Goal: Task Accomplishment & Management: Complete application form

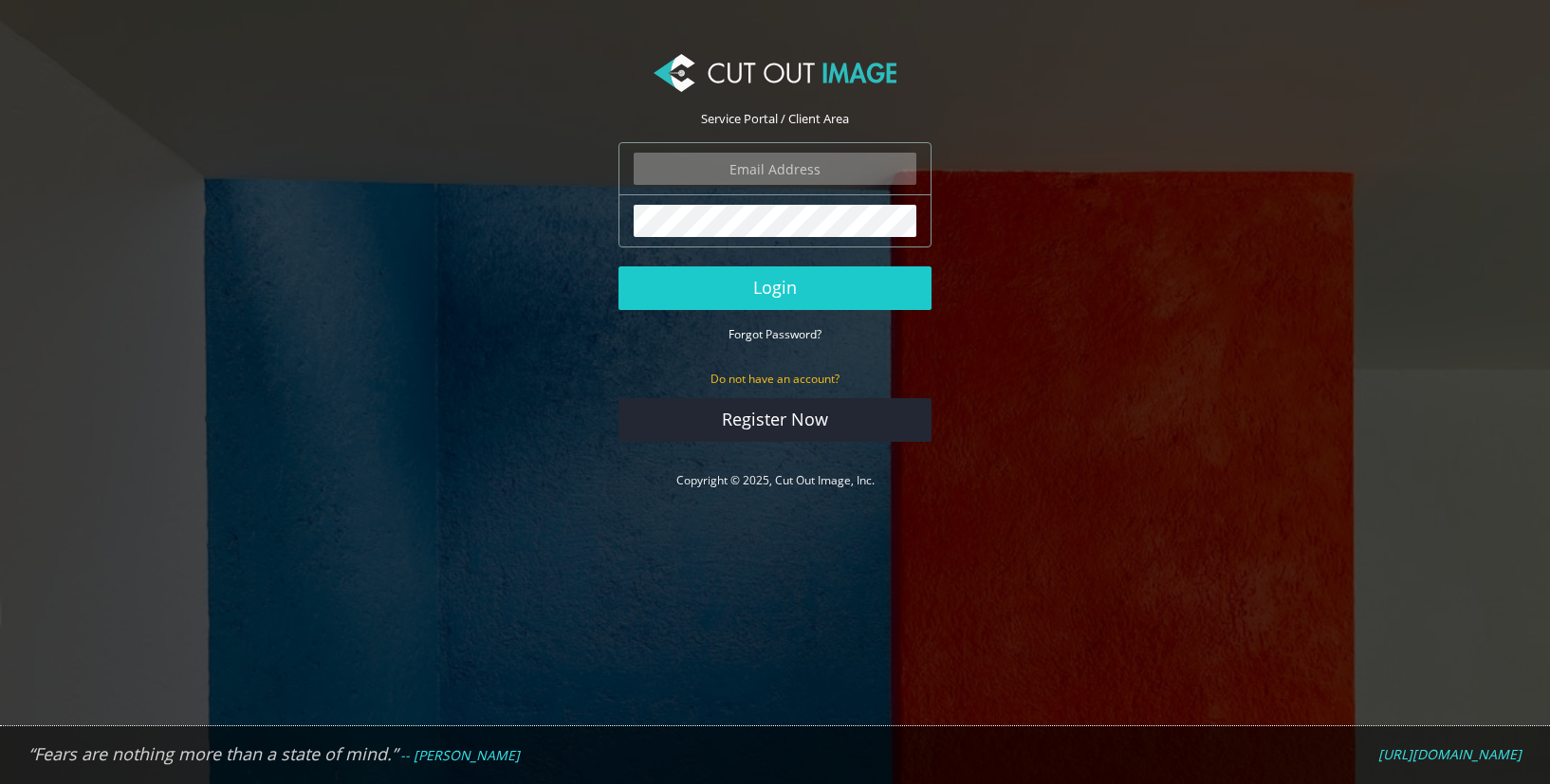
type input "marketing2@worlds-away.com"
click at [845, 148] on div "marketing2@worlds-away.com The login field is required." at bounding box center [775, 169] width 313 height 53
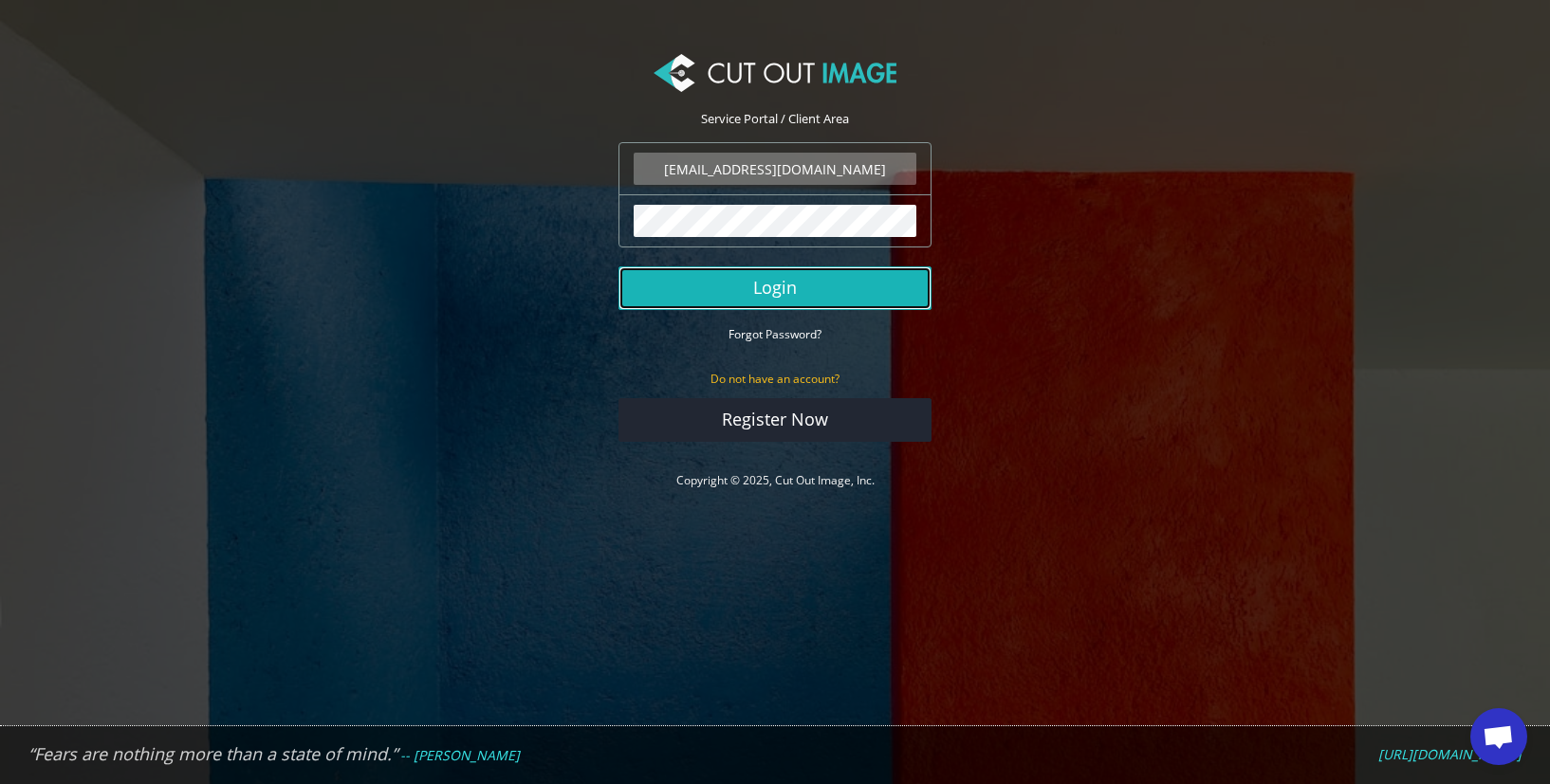
click at [799, 304] on button "Login" at bounding box center [775, 287] width 313 height 43
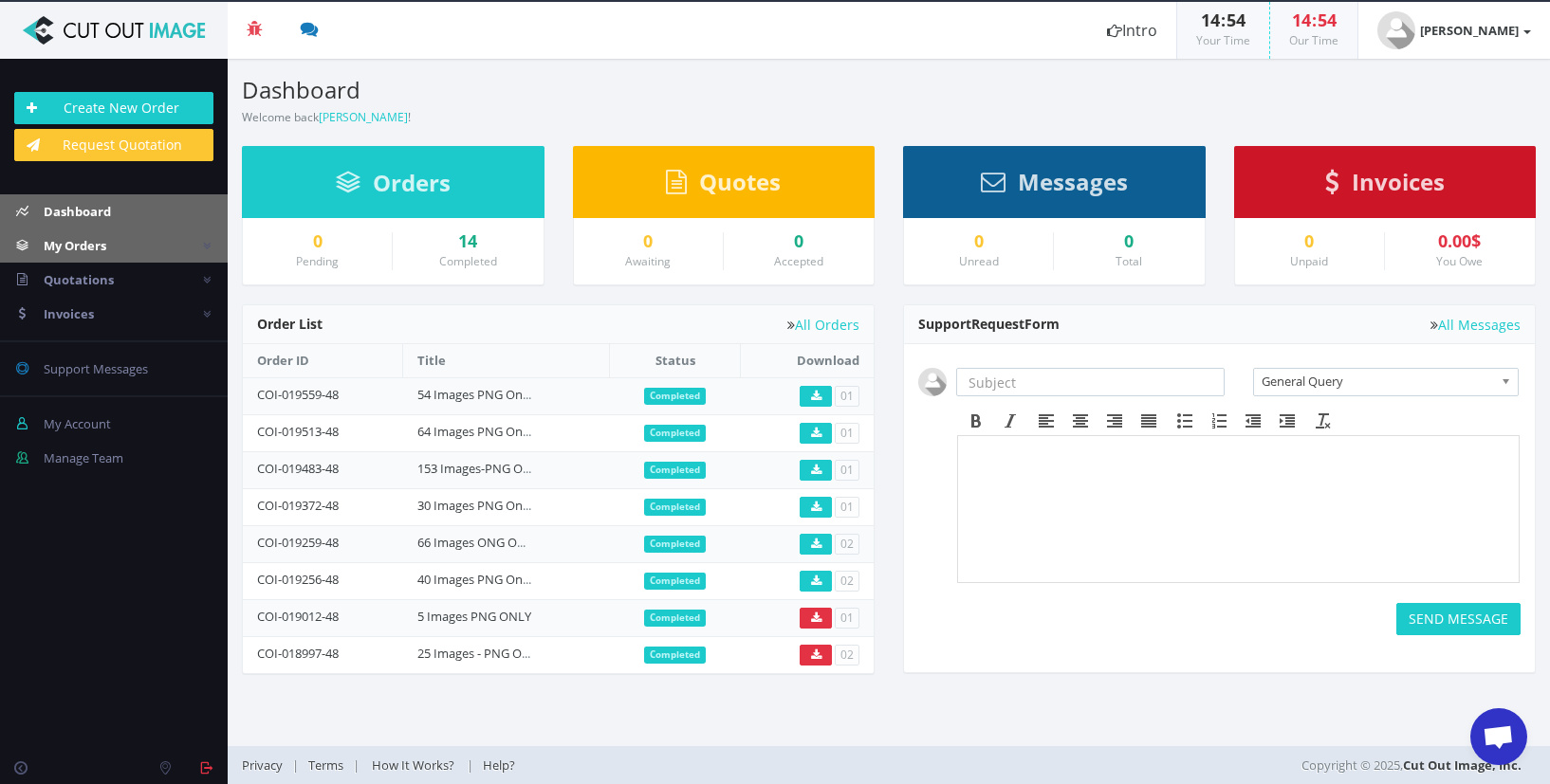
click at [81, 252] on span "My Orders" at bounding box center [74, 246] width 63 height 17
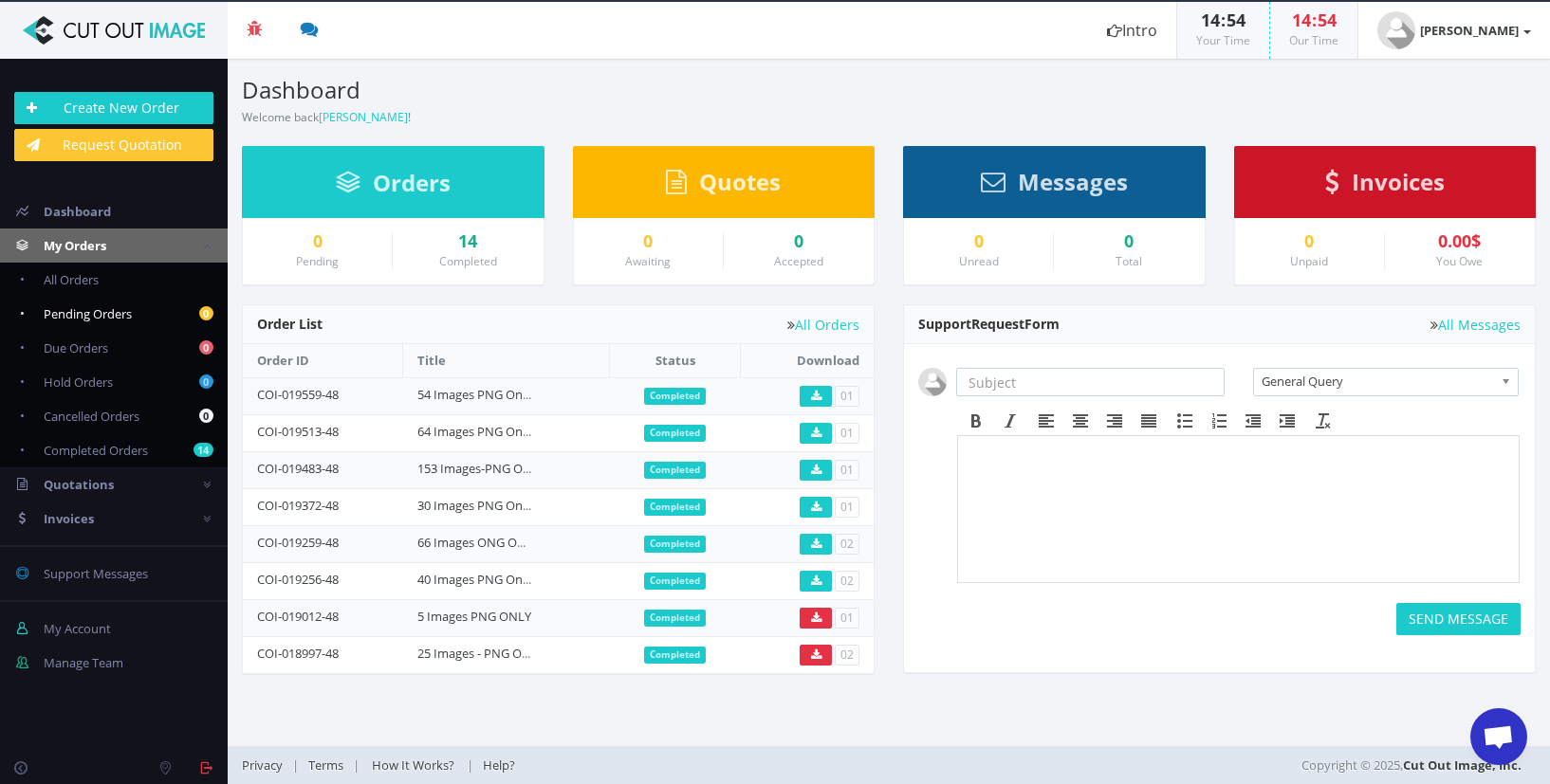
click at [64, 315] on span "Pending Orders" at bounding box center [87, 314] width 88 height 17
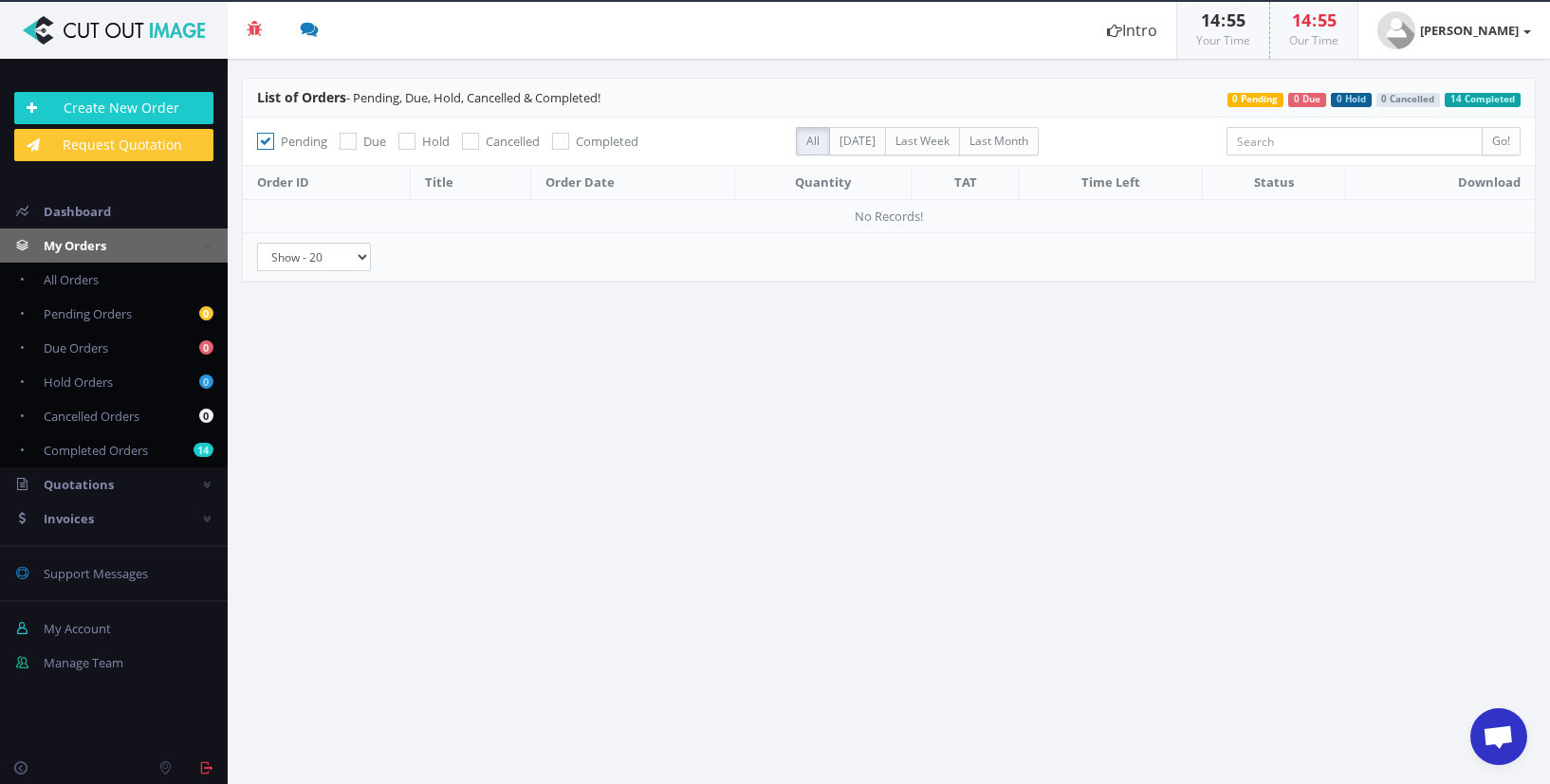
click at [562, 139] on icon at bounding box center [560, 142] width 17 height 17
click at [562, 139] on input "Completed" at bounding box center [562, 142] width 13 height 13
checkbox input "true"
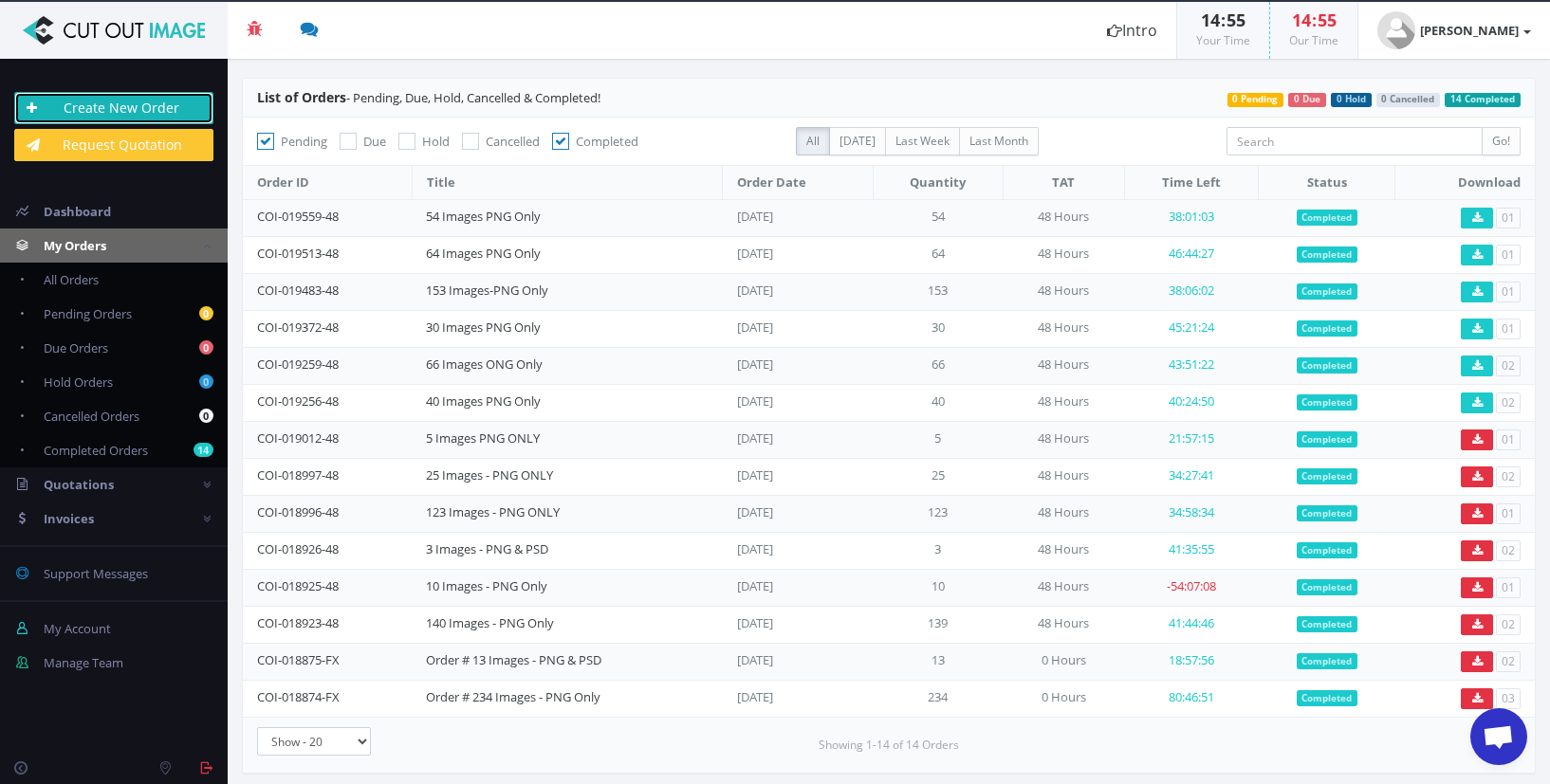
click at [105, 107] on link "Create New Order" at bounding box center [114, 107] width 200 height 32
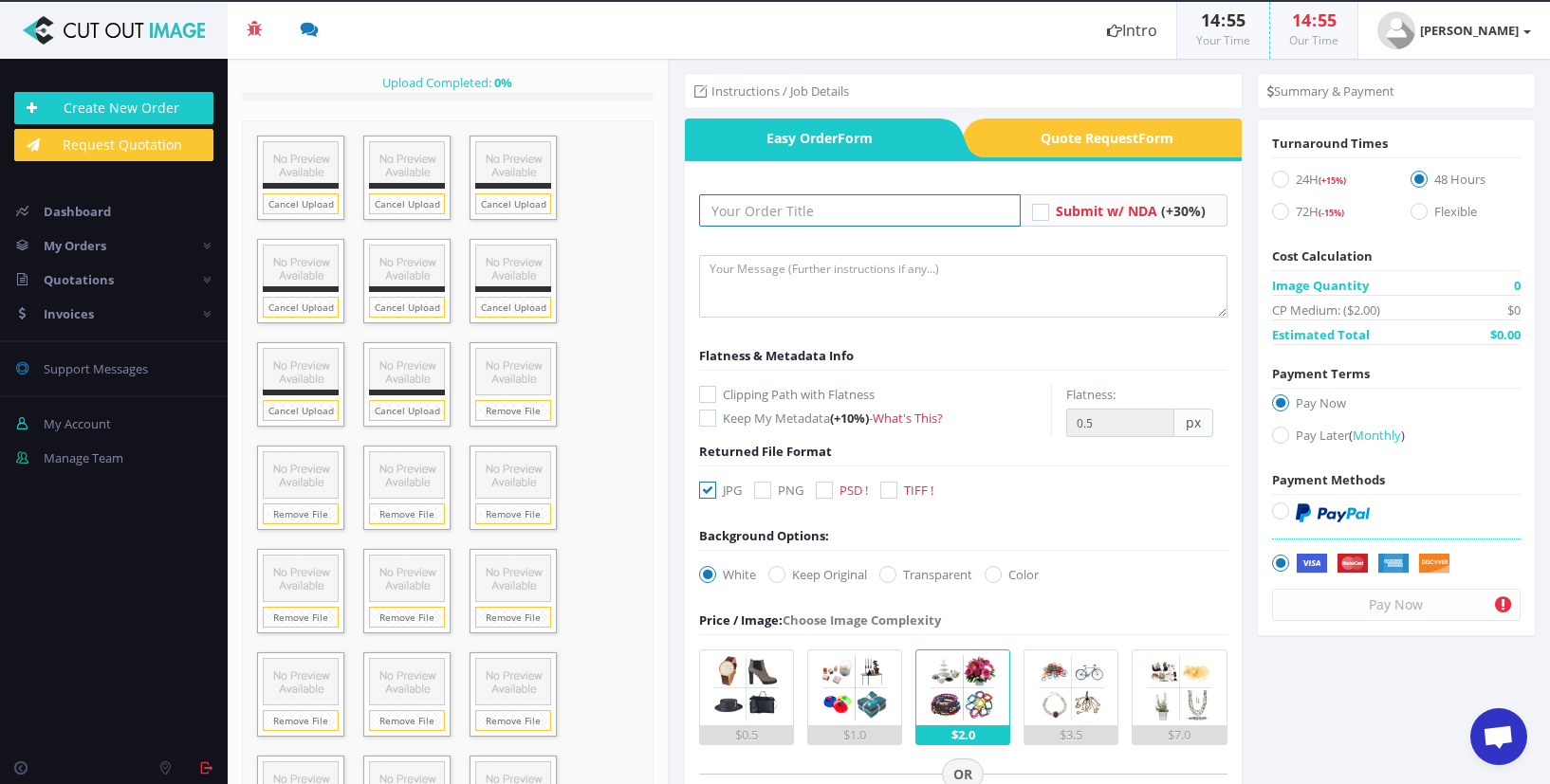
click at [807, 209] on input "text" at bounding box center [859, 210] width 321 height 32
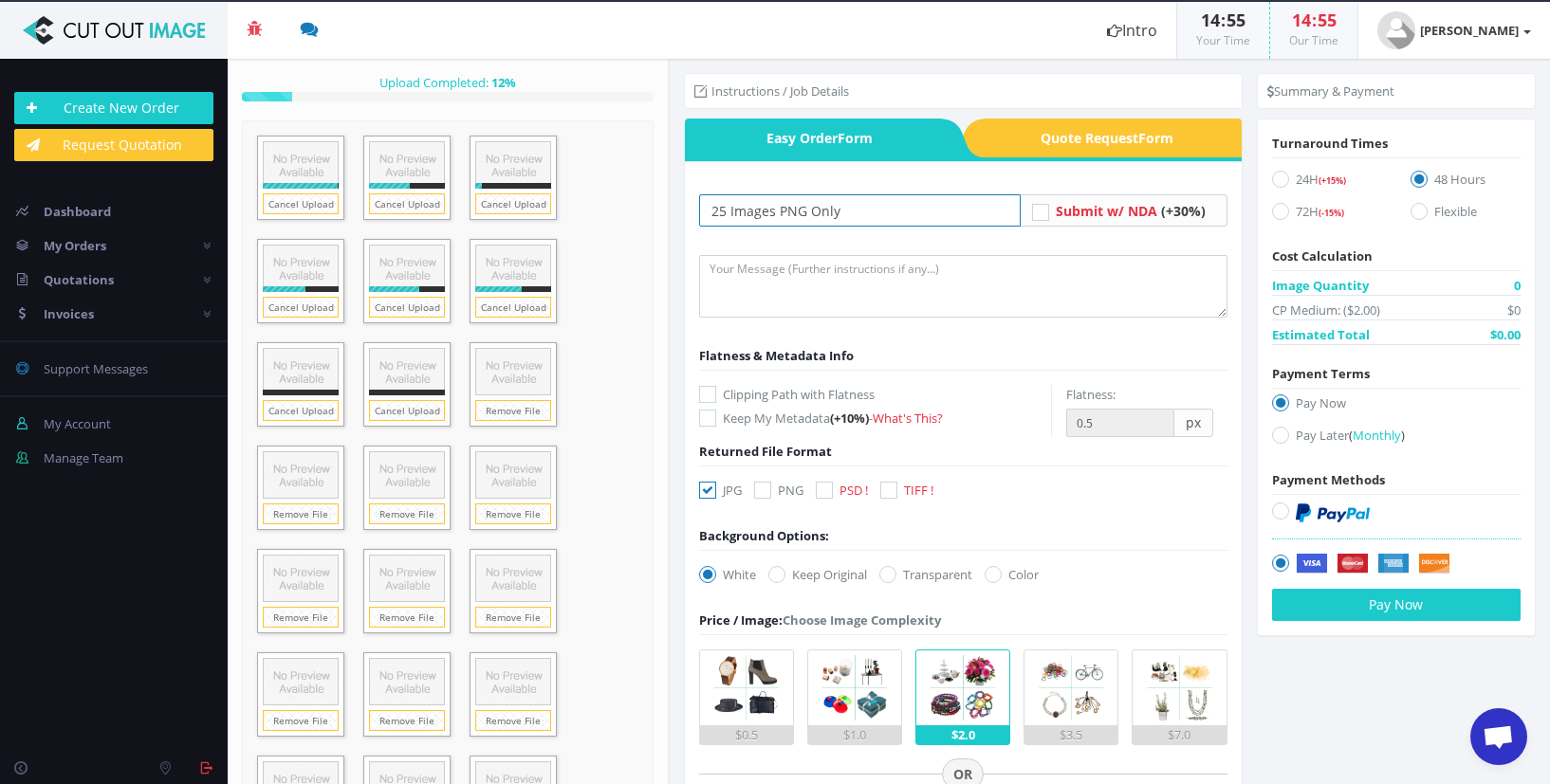
scroll to position [95, 0]
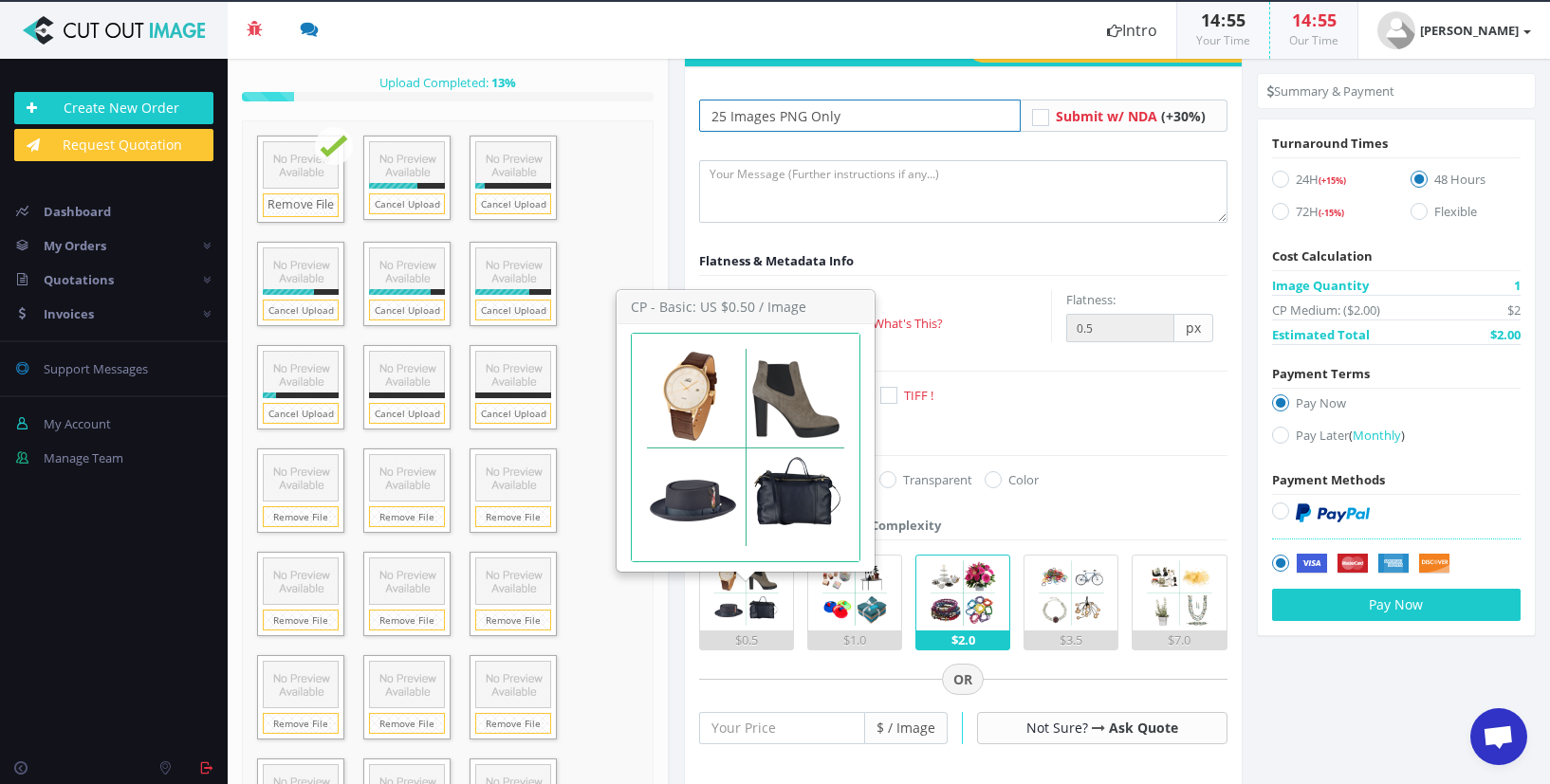
type input "25 Images PNG Only"
click at [758, 588] on img at bounding box center [747, 593] width 75 height 75
click at [0, 0] on input "$0.5" at bounding box center [0, 0] width 0 height 0
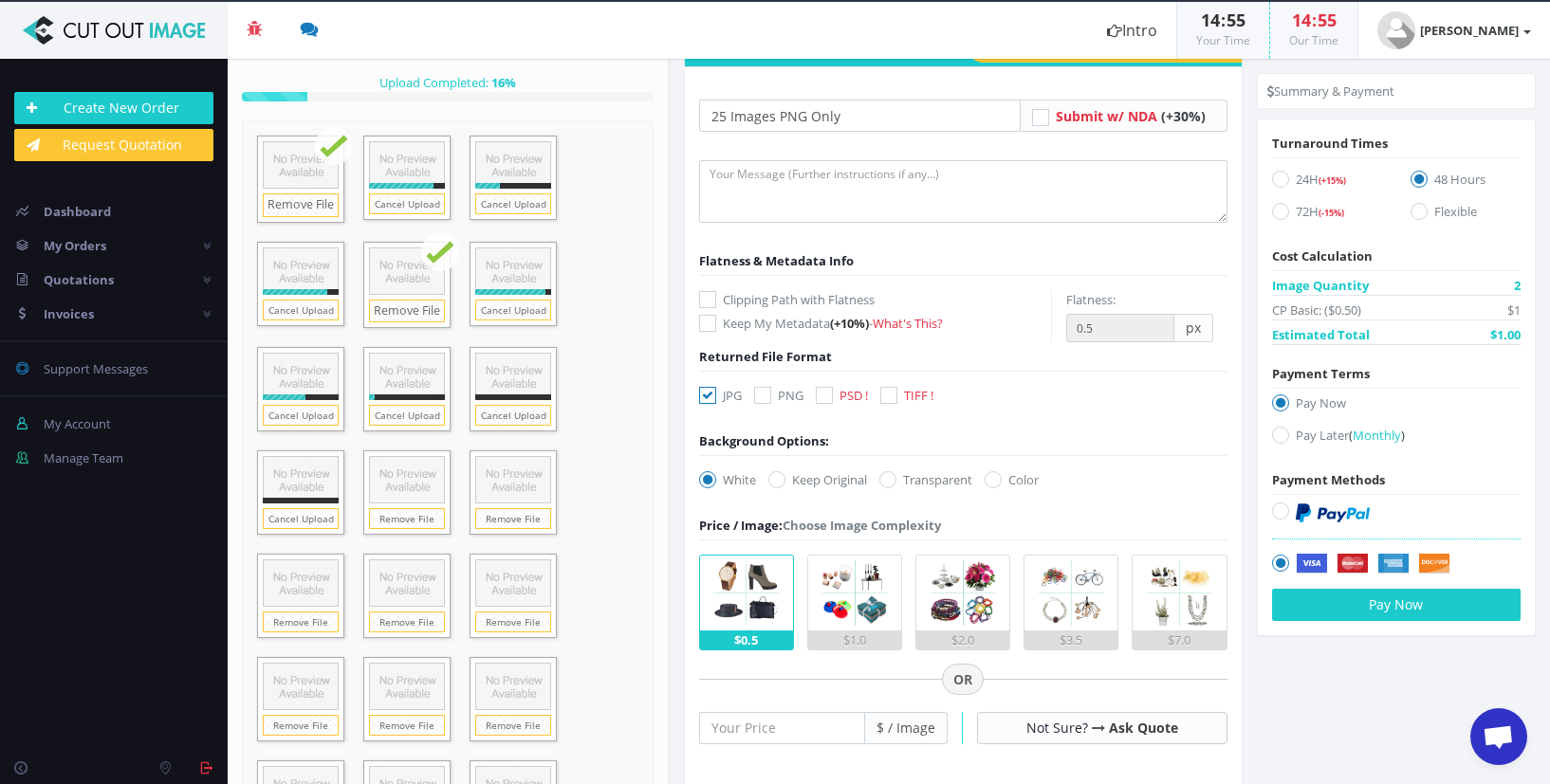
scroll to position [0, 0]
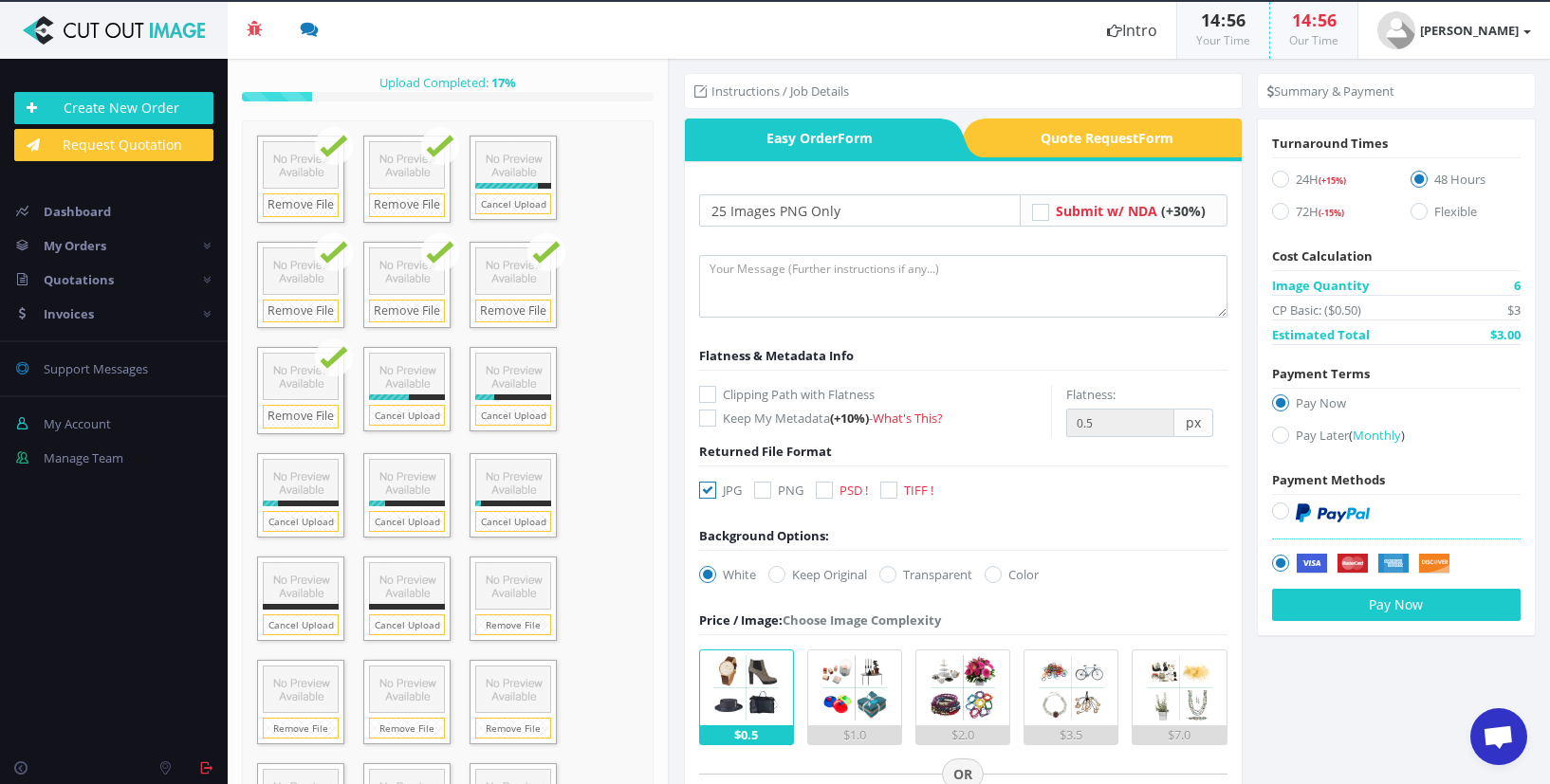
click at [1272, 434] on icon at bounding box center [1281, 436] width 17 height 17
click at [1277, 434] on input "Pay Later ( Monthly )" at bounding box center [1283, 436] width 13 height 13
radio input "true"
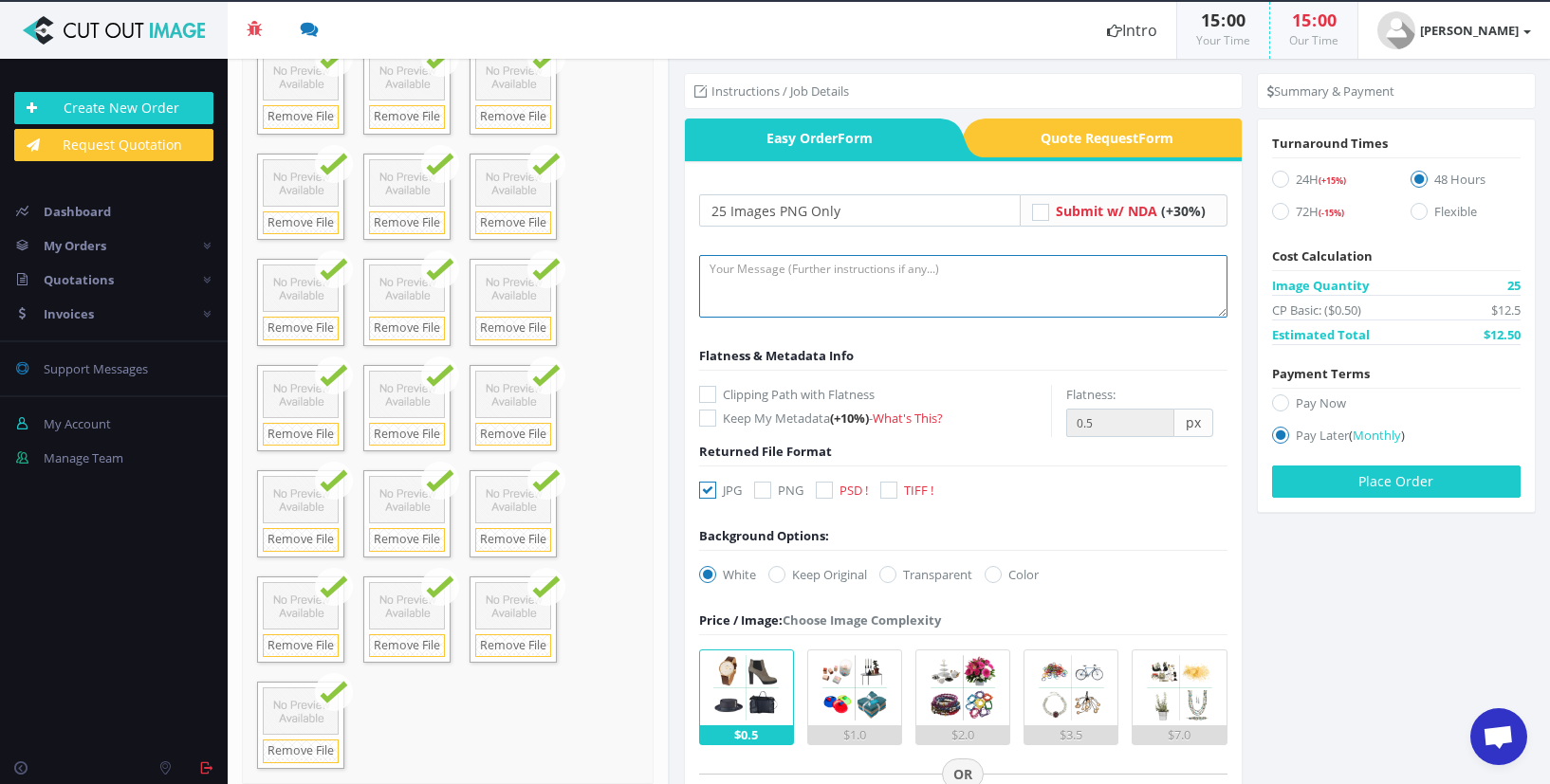
click at [1005, 287] on textarea at bounding box center [964, 286] width 529 height 63
type textarea "Remove all parts of the background and floor."
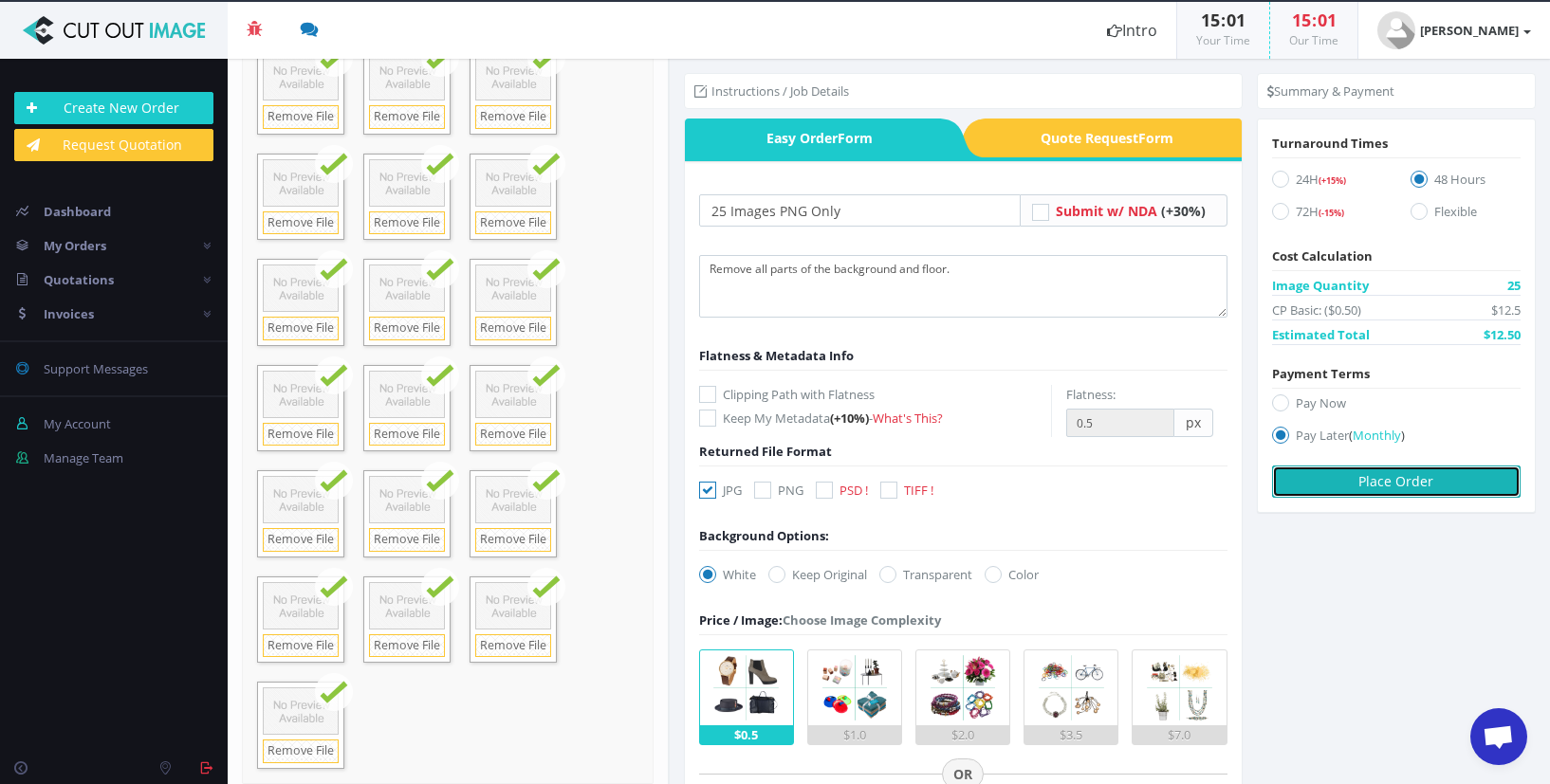
click at [1468, 496] on button "Place Order" at bounding box center [1397, 481] width 249 height 32
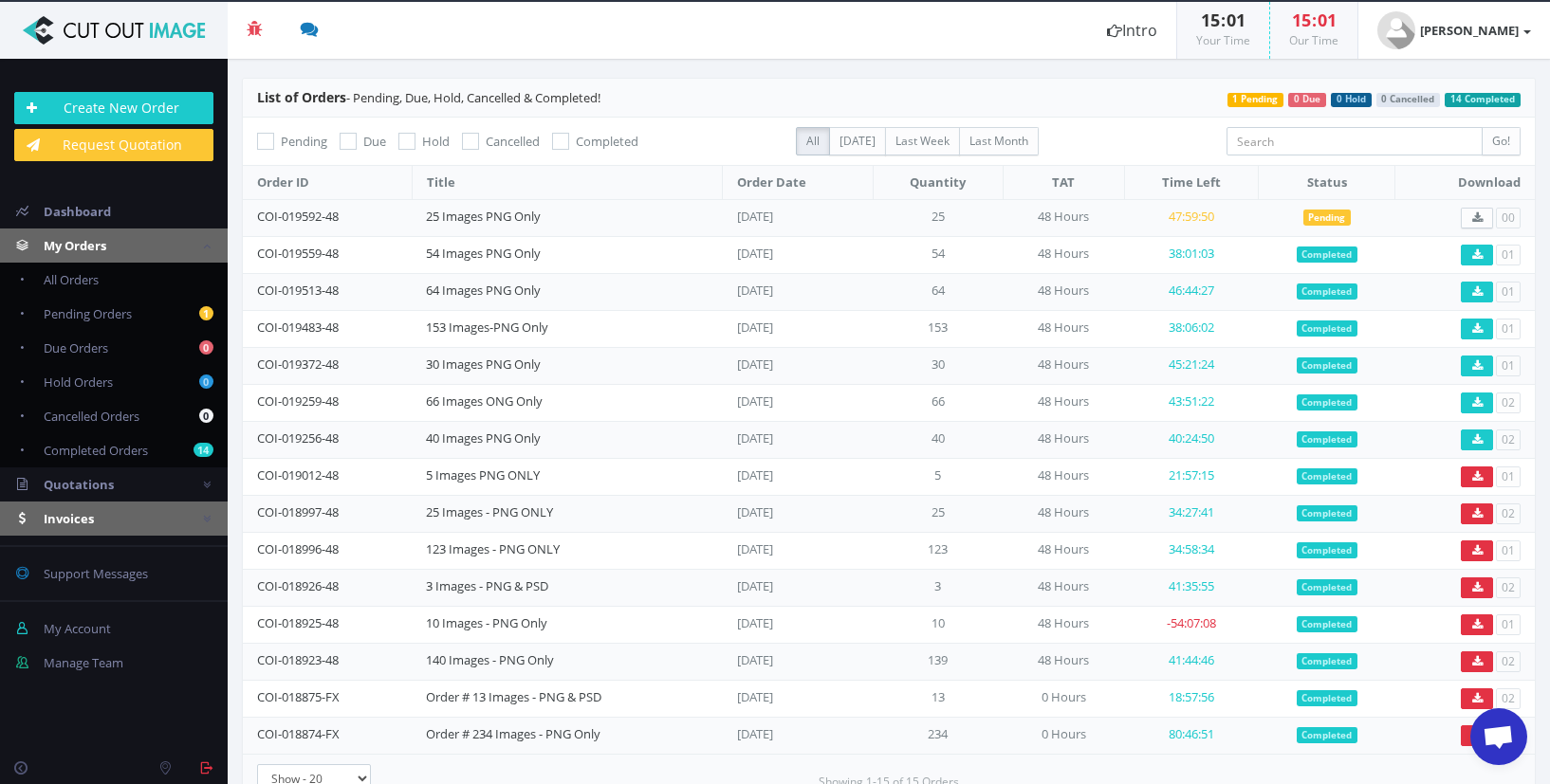
click at [125, 524] on link "Invoices" at bounding box center [114, 518] width 228 height 34
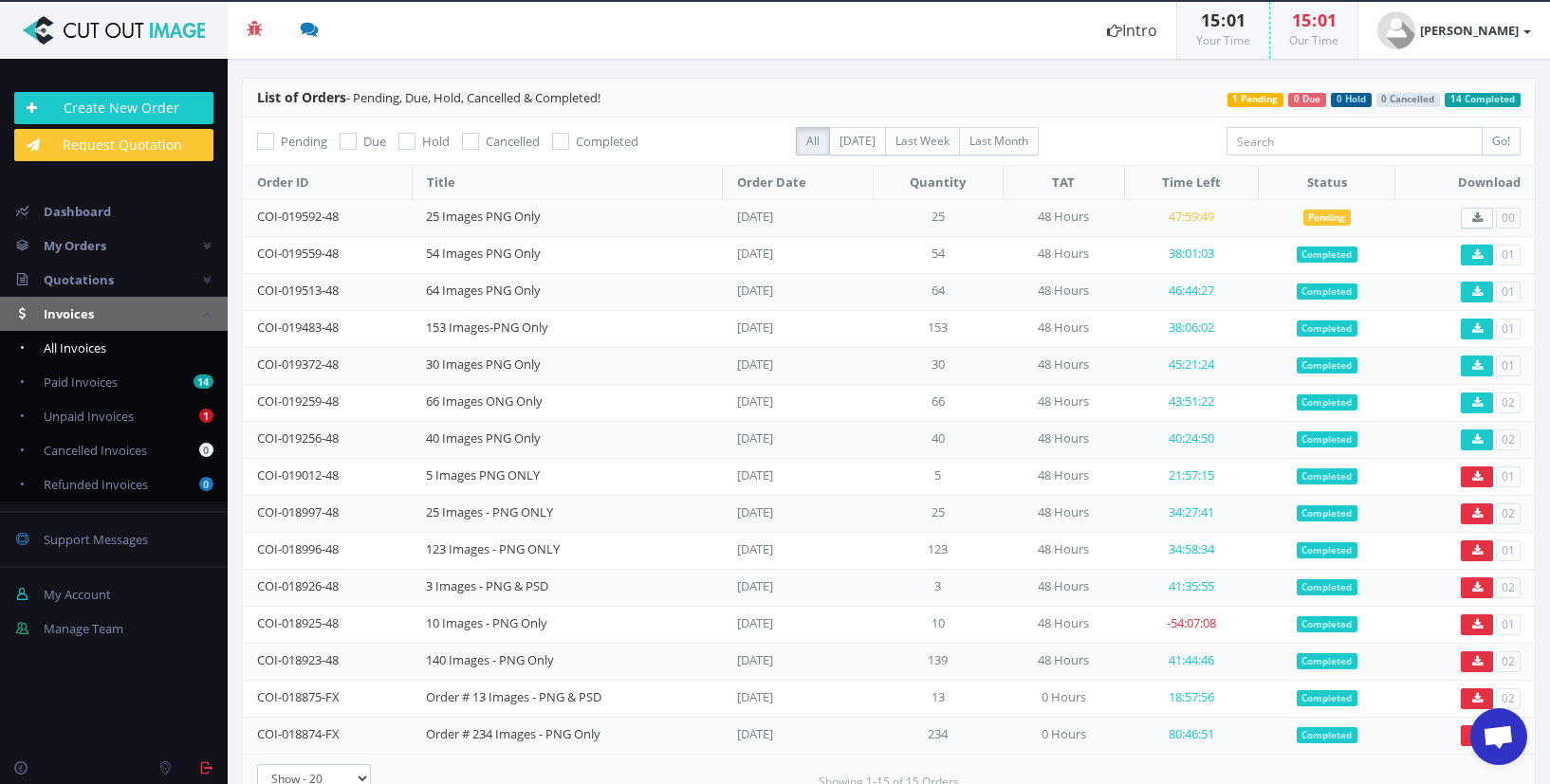
click at [89, 349] on span "All Invoices" at bounding box center [74, 348] width 63 height 17
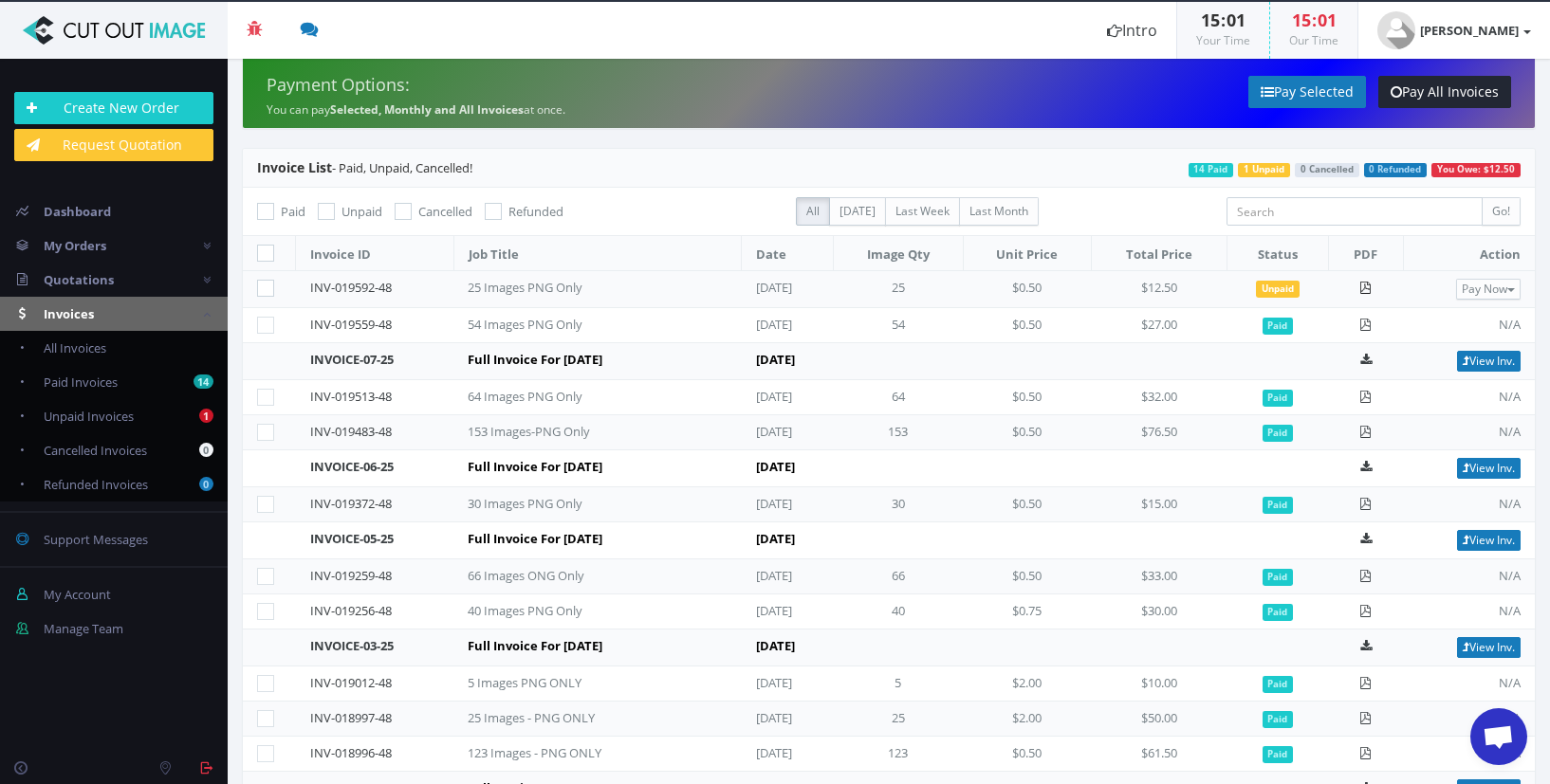
click at [1367, 288] on icon at bounding box center [1365, 287] width 13 height 13
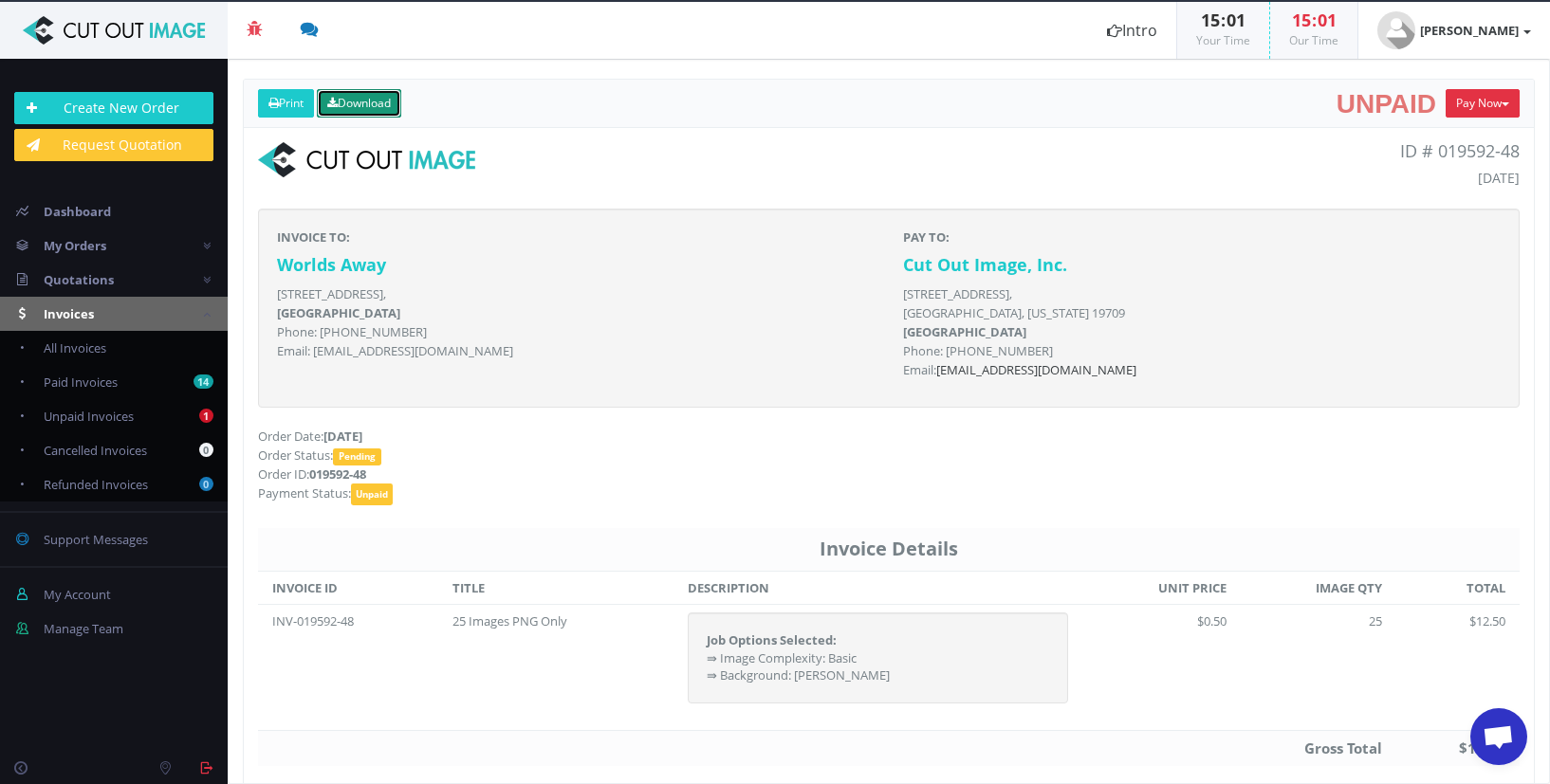
click at [388, 98] on link "Download" at bounding box center [359, 103] width 85 height 29
click at [364, 100] on link "Download" at bounding box center [359, 103] width 85 height 29
